Goal: Find specific page/section: Find specific page/section

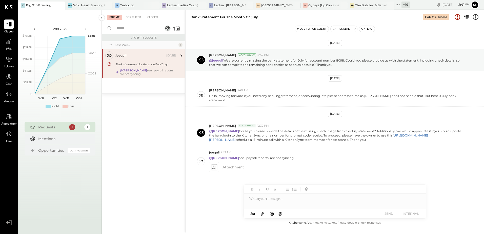
click at [401, 4] on icon at bounding box center [398, 5] width 7 height 7
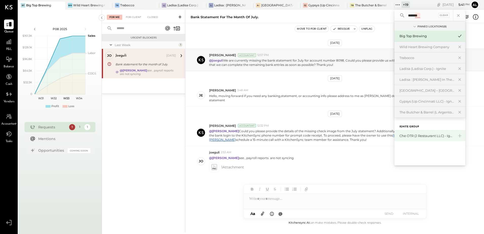
type input "*******"
click at [404, 137] on div "Che OTR (J Restaurant LLC) - Ignite" at bounding box center [427, 136] width 55 height 5
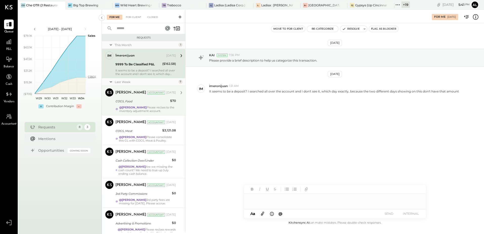
click at [133, 100] on div "COGS, Food" at bounding box center [142, 101] width 53 height 5
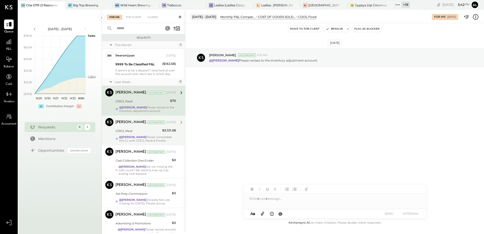
click at [139, 134] on div "COGS, Meat" at bounding box center [138, 130] width 45 height 5
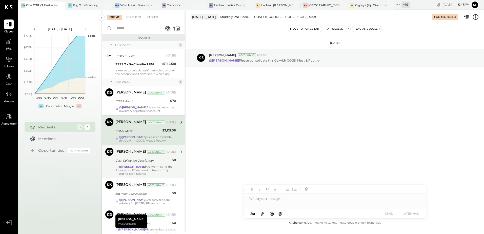
click at [129, 176] on div "@[PERSON_NAME] Are we missing the cash count? We need to true-up July ending ca…" at bounding box center [148, 170] width 58 height 11
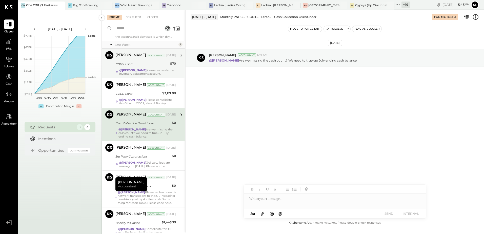
scroll to position [51, 0]
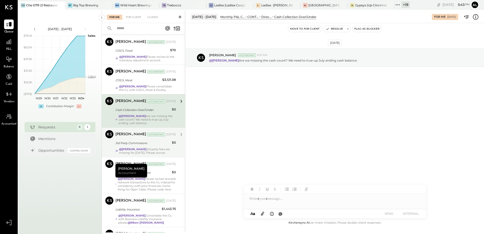
click at [133, 146] on div "3rd Party Commissions" at bounding box center [143, 143] width 55 height 5
